Goal: Information Seeking & Learning: Learn about a topic

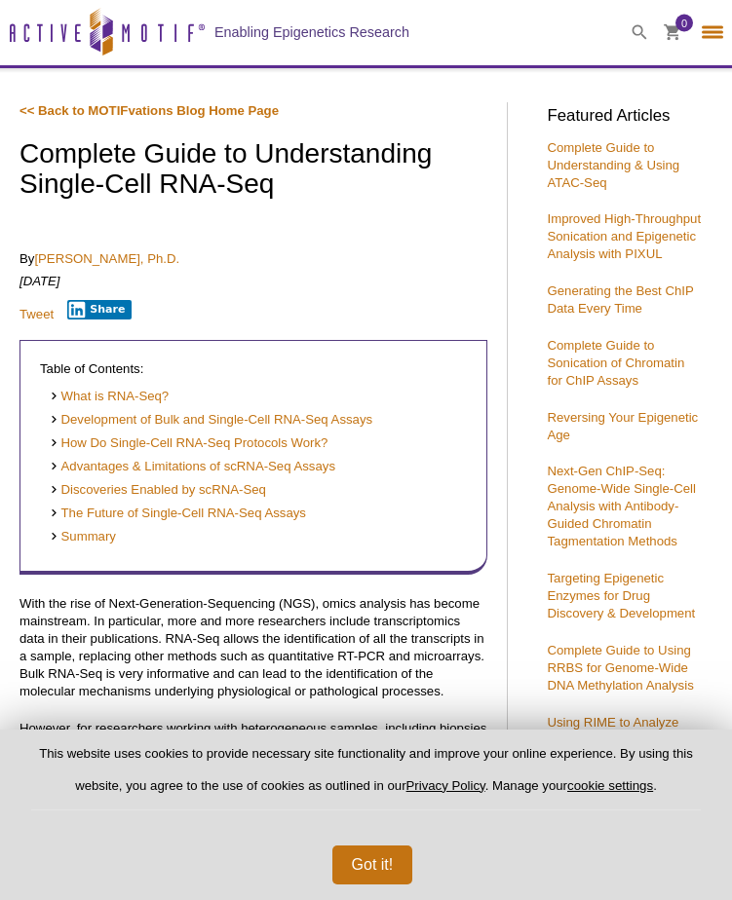
select select "[GEOGRAPHIC_DATA]"
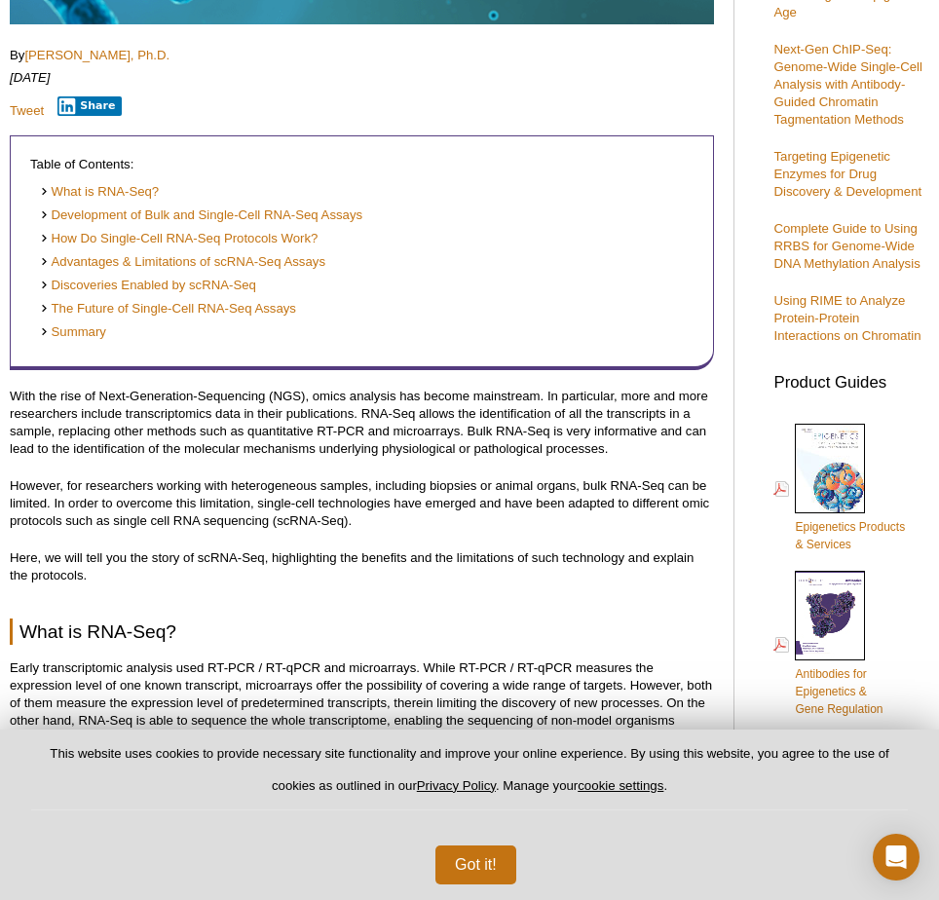
scroll to position [515, 0]
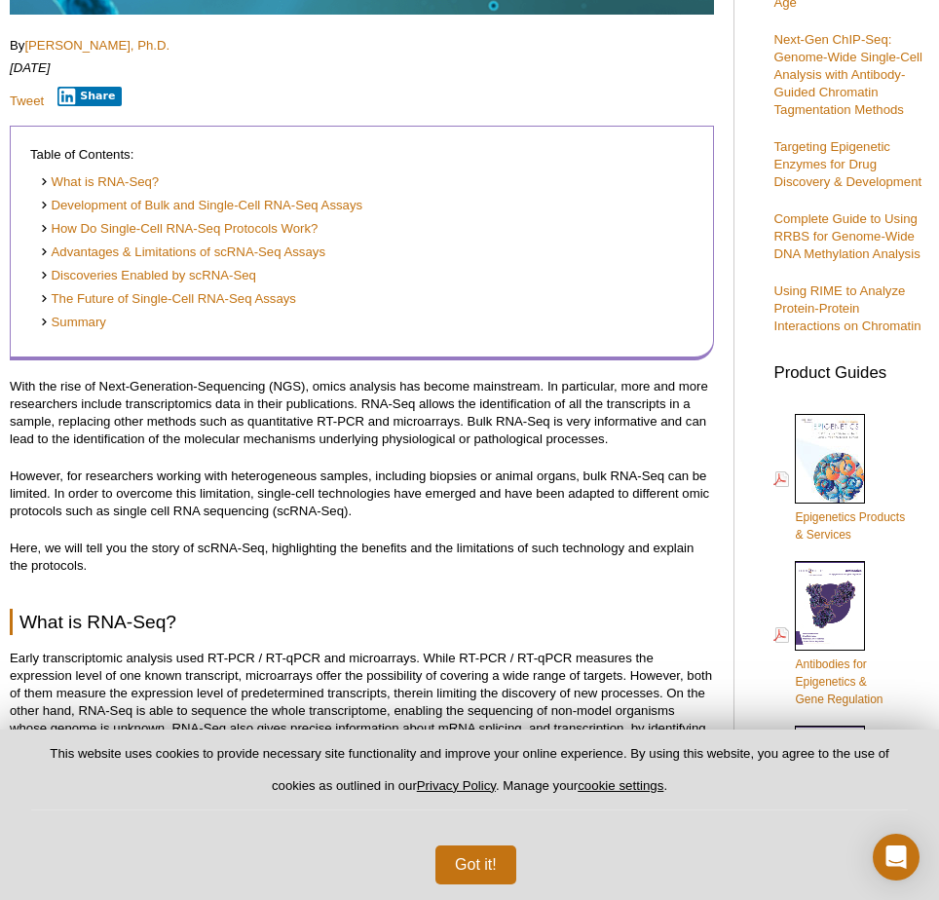
drag, startPoint x: 528, startPoint y: 625, endPoint x: 515, endPoint y: 341, distance: 283.9
click at [515, 341] on div "Table of Contents: What is RNA-Seq? Development of Bulk and Single-Cell RNA-Seq…" at bounding box center [362, 243] width 705 height 235
drag, startPoint x: 542, startPoint y: 51, endPoint x: 542, endPoint y: 326, distance: 275.8
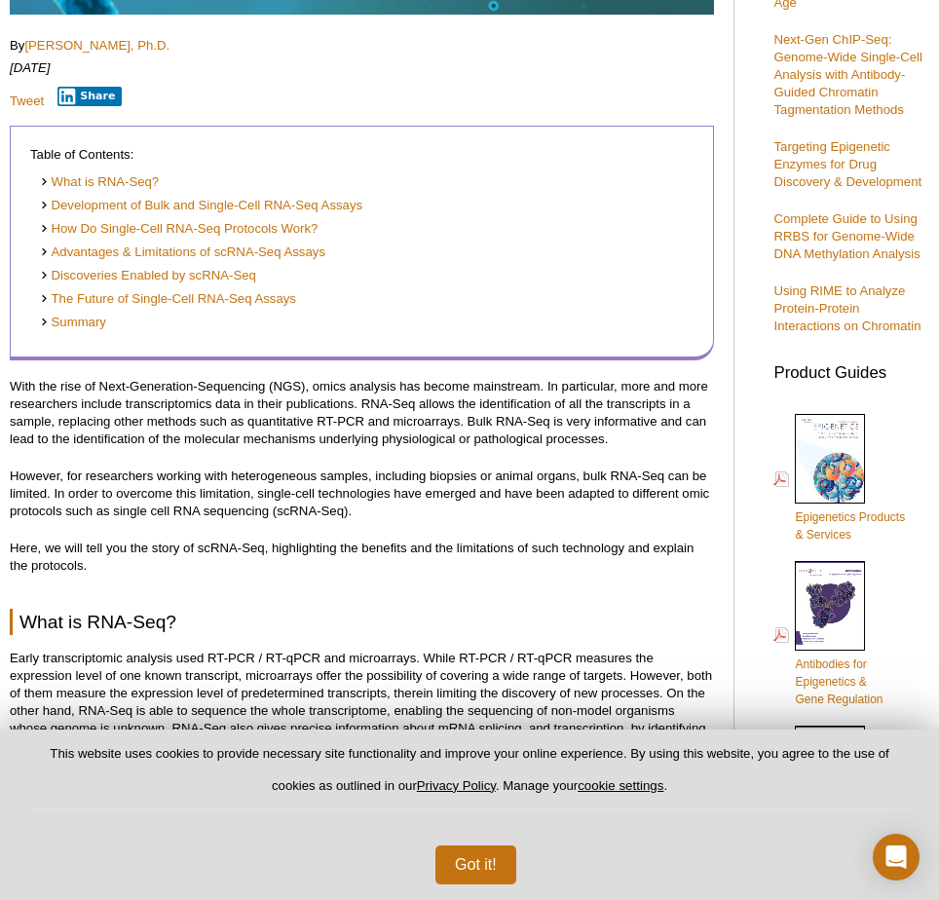
click at [542, 326] on li "Summary" at bounding box center [357, 323] width 635 height 19
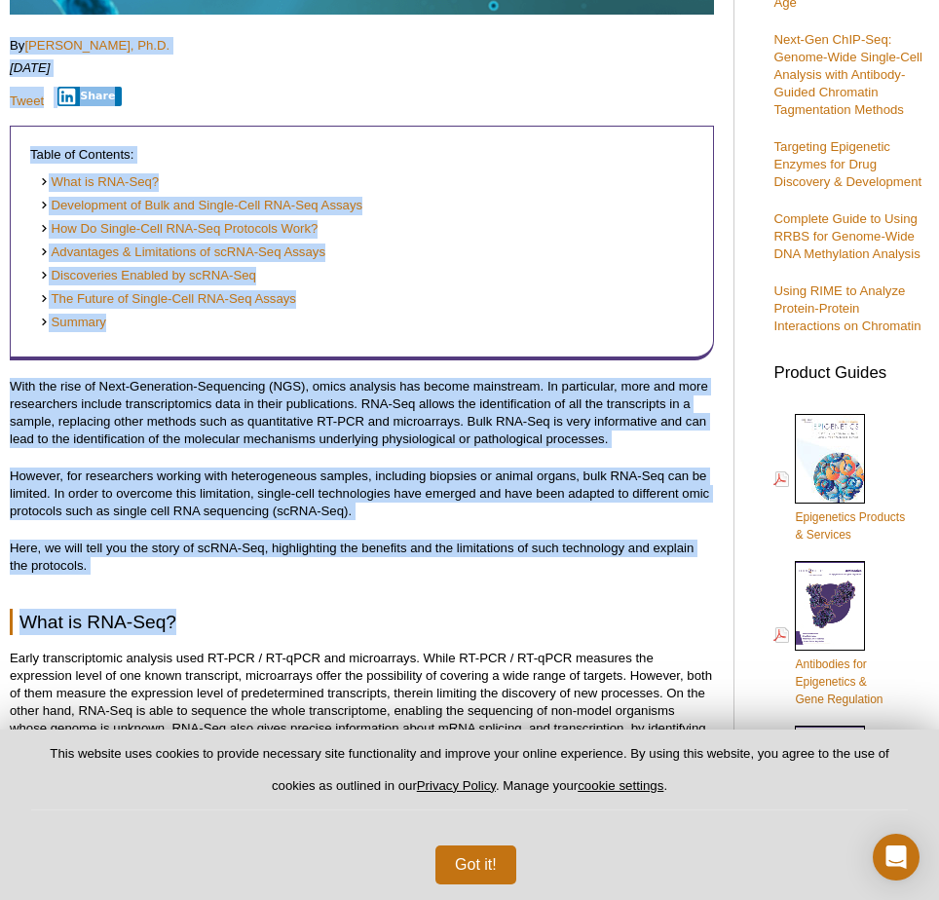
drag, startPoint x: 13, startPoint y: 47, endPoint x: 451, endPoint y: 620, distance: 721.5
click at [451, 620] on h2 "What is RNA-Seq?" at bounding box center [362, 622] width 705 height 26
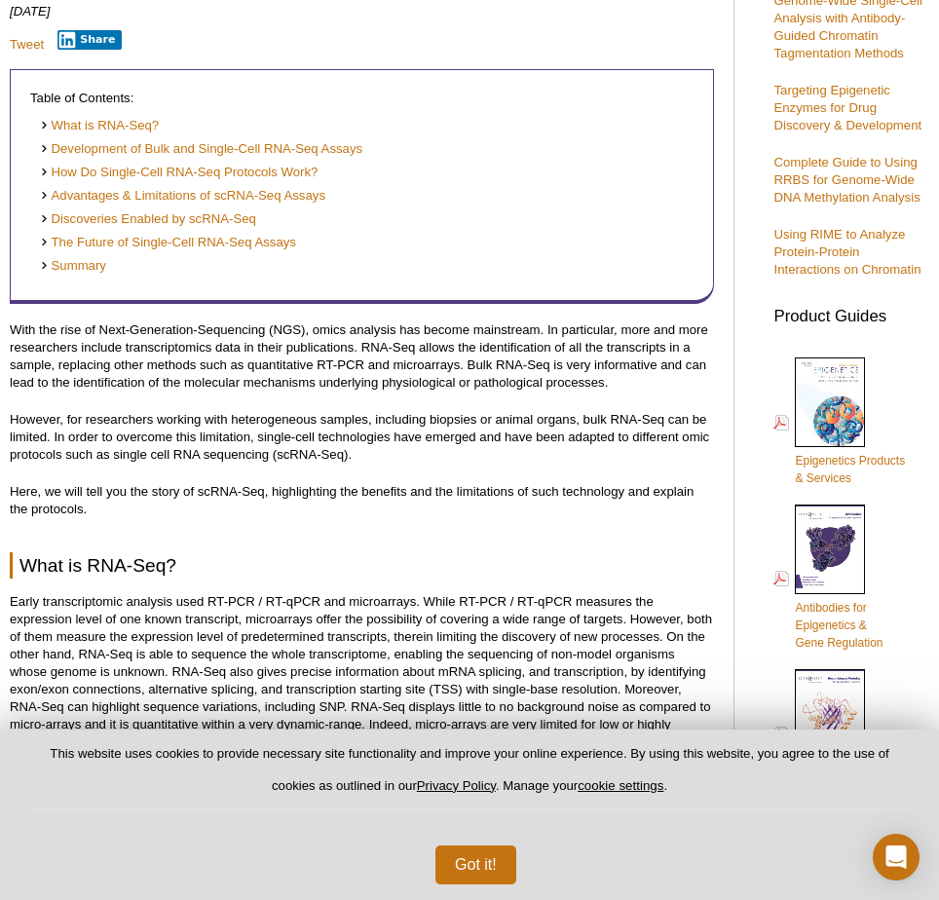
scroll to position [3288, 0]
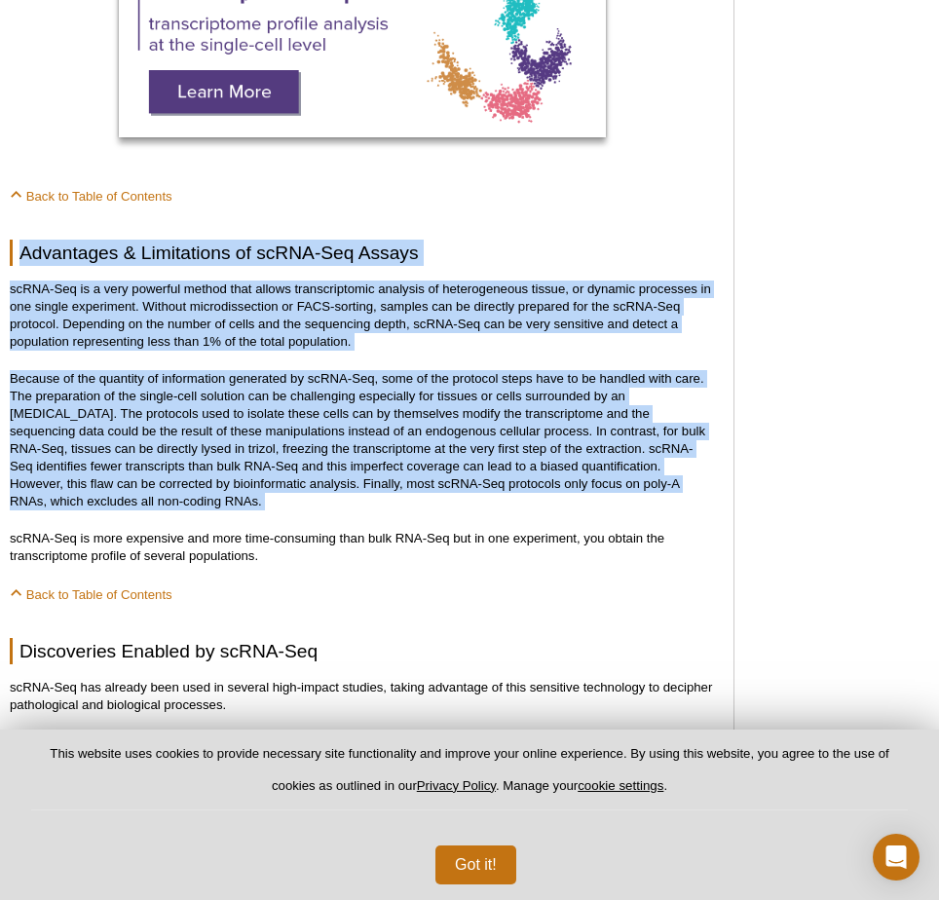
drag, startPoint x: 16, startPoint y: 253, endPoint x: 470, endPoint y: 524, distance: 528.8
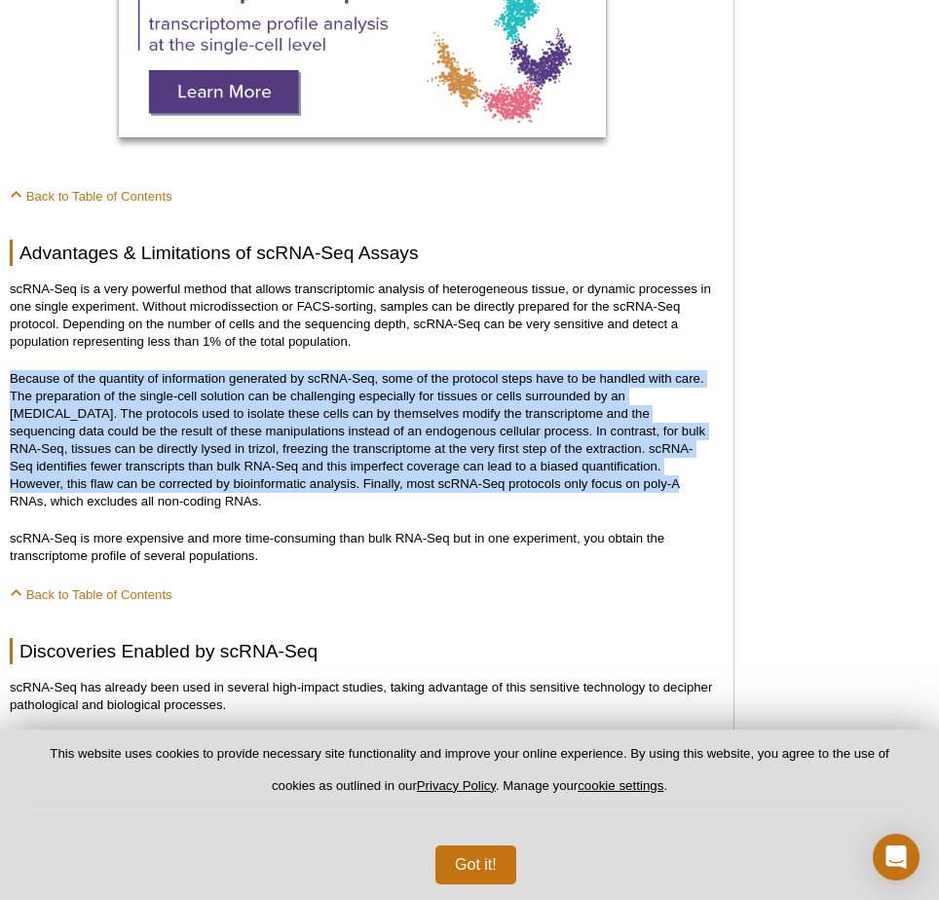
drag, startPoint x: 239, startPoint y: 357, endPoint x: 498, endPoint y: 491, distance: 292.0
click at [498, 491] on p "Because of the quantity of information generated by scRNA-Seq, some of the prot…" at bounding box center [362, 440] width 705 height 140
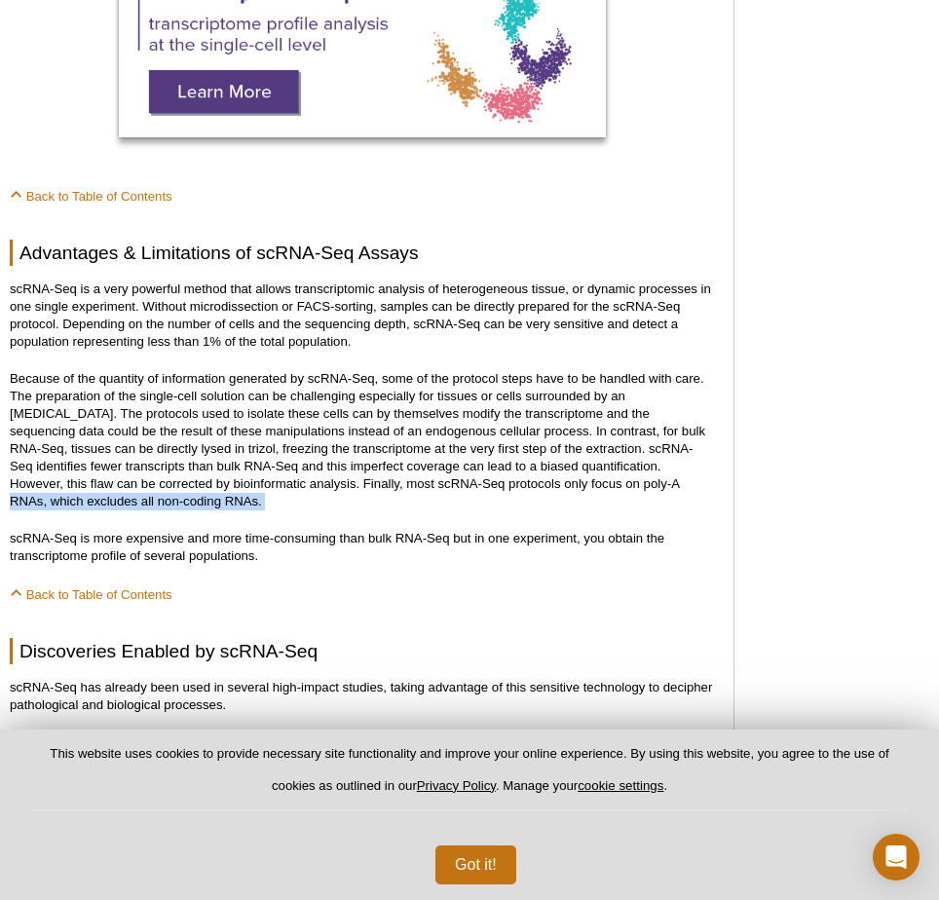
drag, startPoint x: 498, startPoint y: 491, endPoint x: 579, endPoint y: 514, distance: 83.9
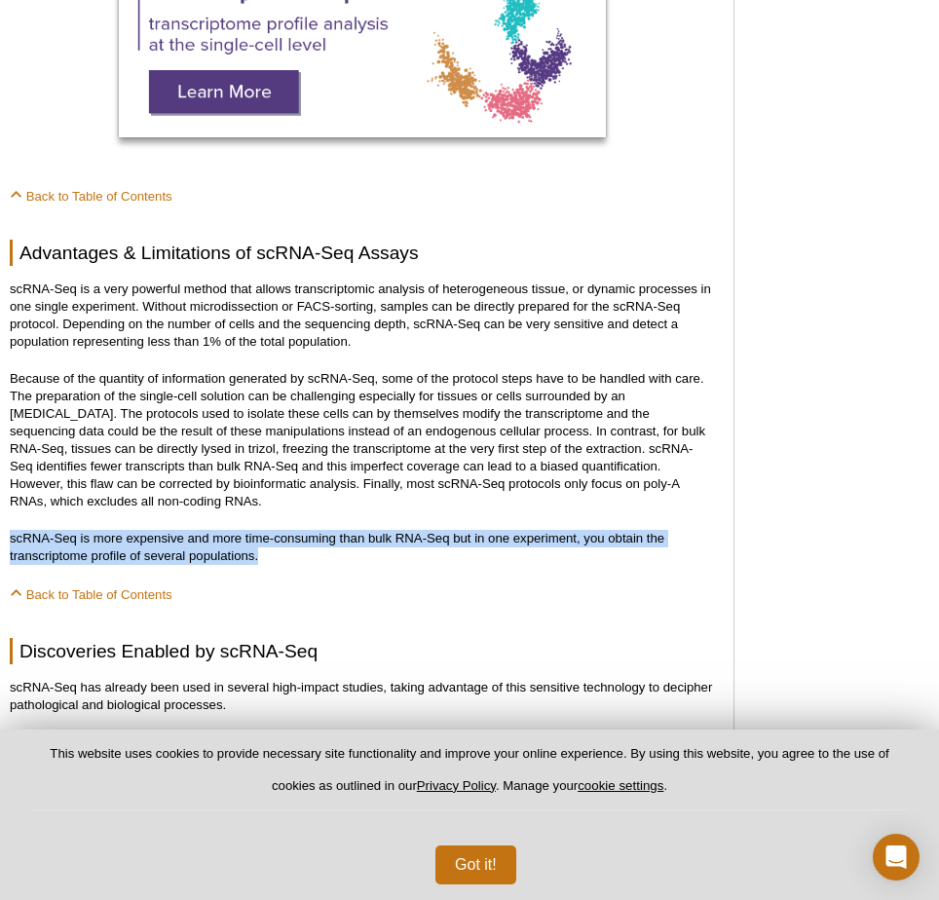
drag, startPoint x: 579, startPoint y: 514, endPoint x: 603, endPoint y: 566, distance: 58.0
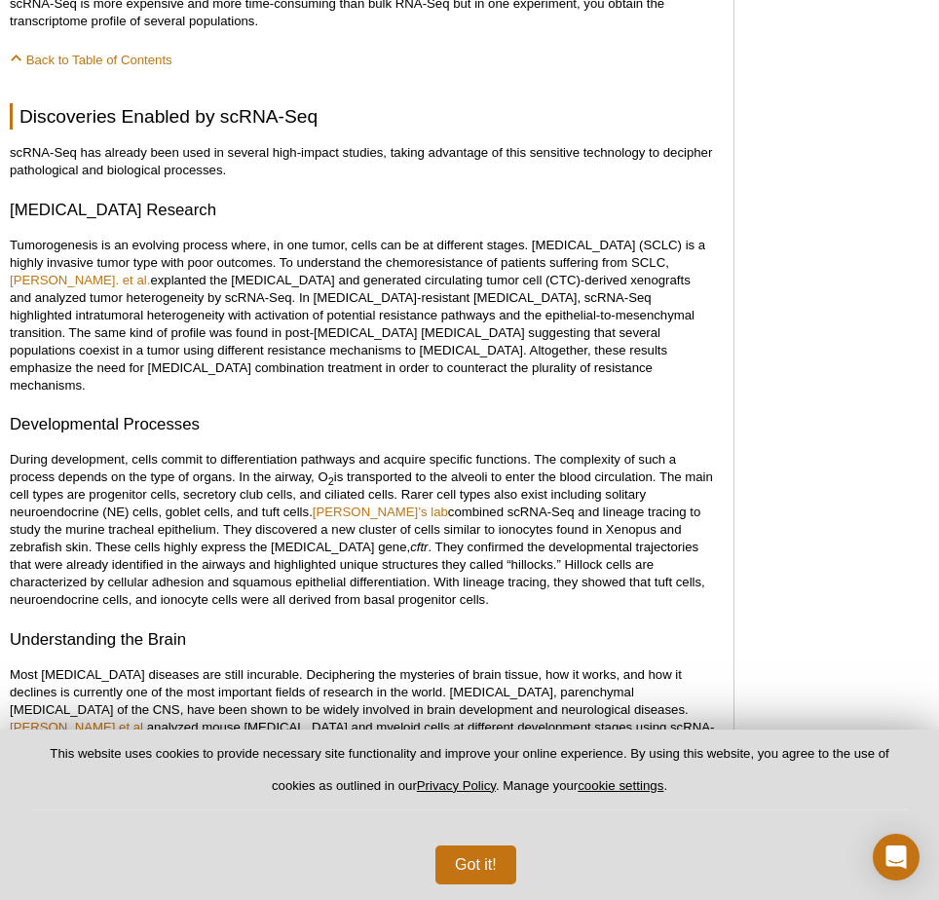
scroll to position [3825, 0]
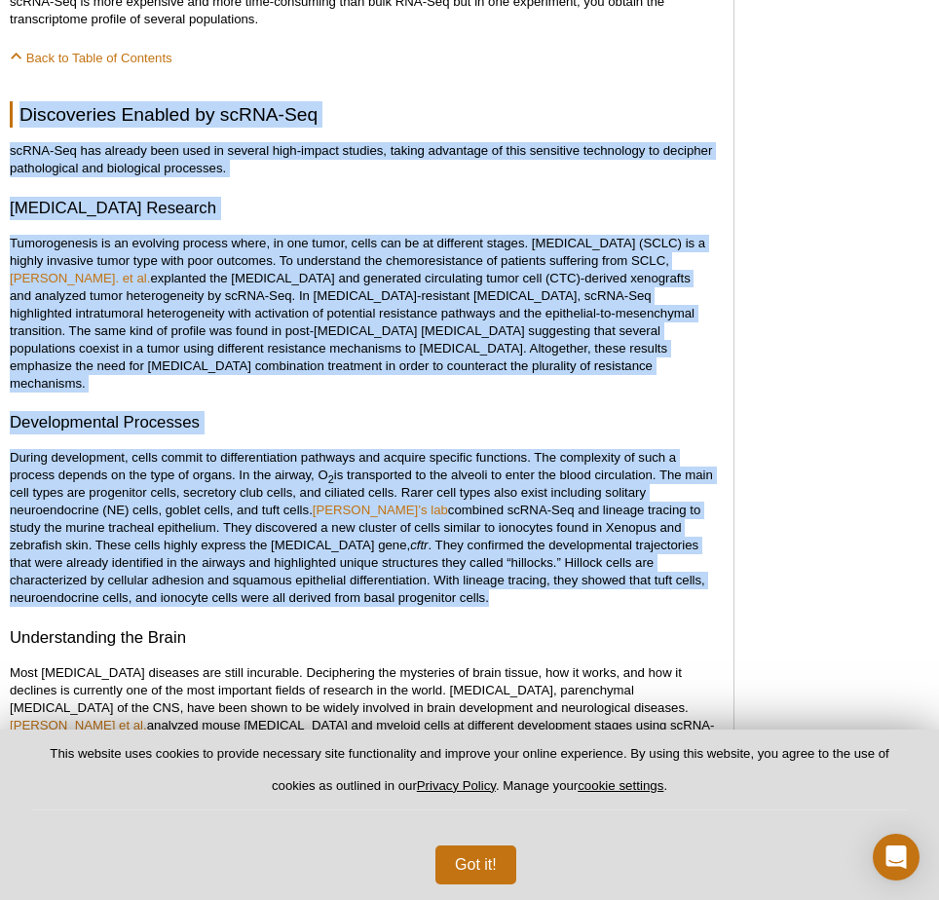
drag, startPoint x: 608, startPoint y: 584, endPoint x: 610, endPoint y: 69, distance: 514.5
